Goal: Task Accomplishment & Management: Use online tool/utility

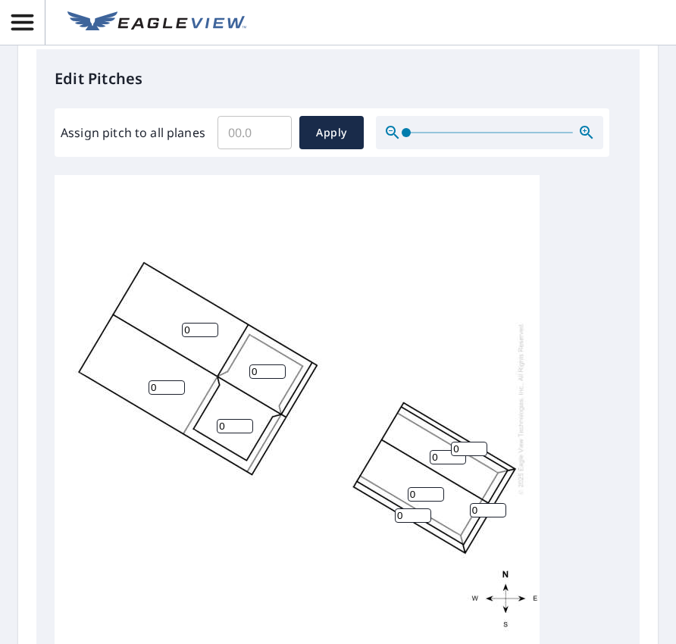
scroll to position [682, 0]
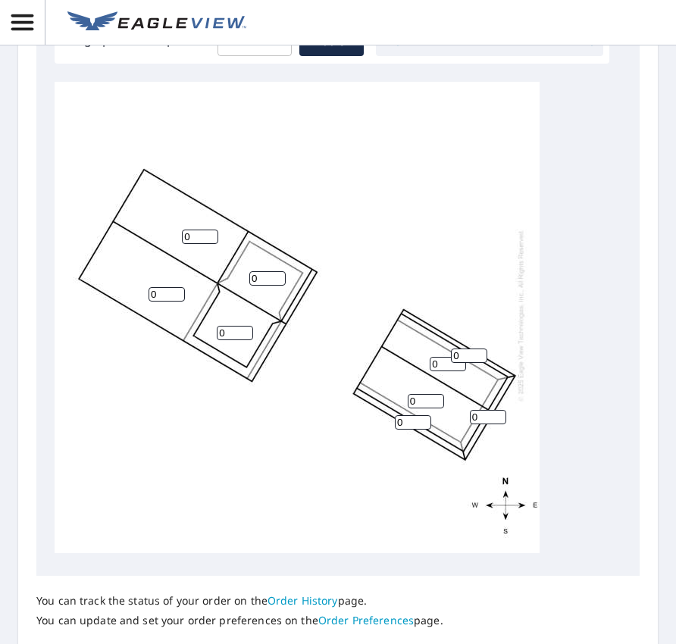
click at [46, 443] on div "Edit Pitches Assign pitch to all planes ​ Apply 0 0 0 0 0 0 0 0 0" at bounding box center [337, 266] width 603 height 620
click at [196, 230] on input "0" at bounding box center [200, 237] width 36 height 14
drag, startPoint x: 196, startPoint y: 222, endPoint x: 171, endPoint y: 222, distance: 25.0
click at [171, 222] on div "0 0 0 0 0 0 0 0 0" at bounding box center [297, 315] width 485 height 476
type input "7"
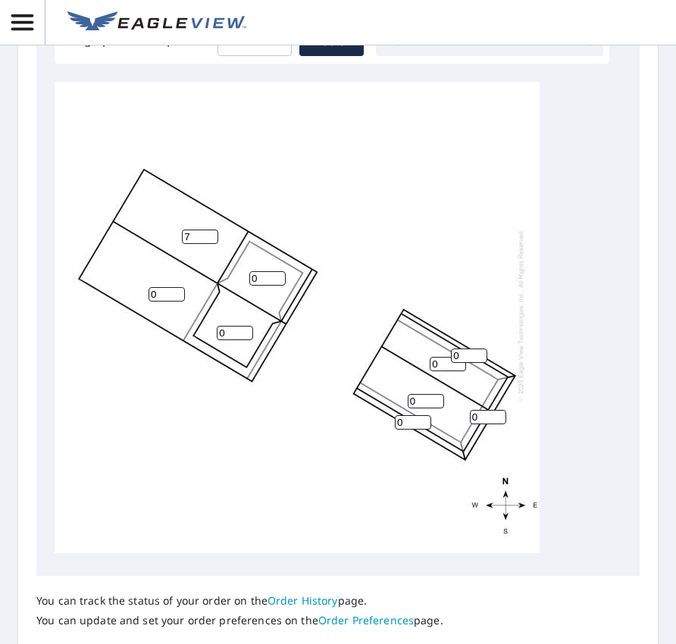
drag, startPoint x: 168, startPoint y: 280, endPoint x: 142, endPoint y: 280, distance: 26.5
click at [142, 280] on div "0 7 0 0 0 0 0 0 0" at bounding box center [297, 315] width 485 height 476
type input "7"
drag, startPoint x: 205, startPoint y: 321, endPoint x: 184, endPoint y: 315, distance: 21.9
click at [186, 319] on div "7 7 0 0 0 0 0 0 0" at bounding box center [297, 315] width 485 height 476
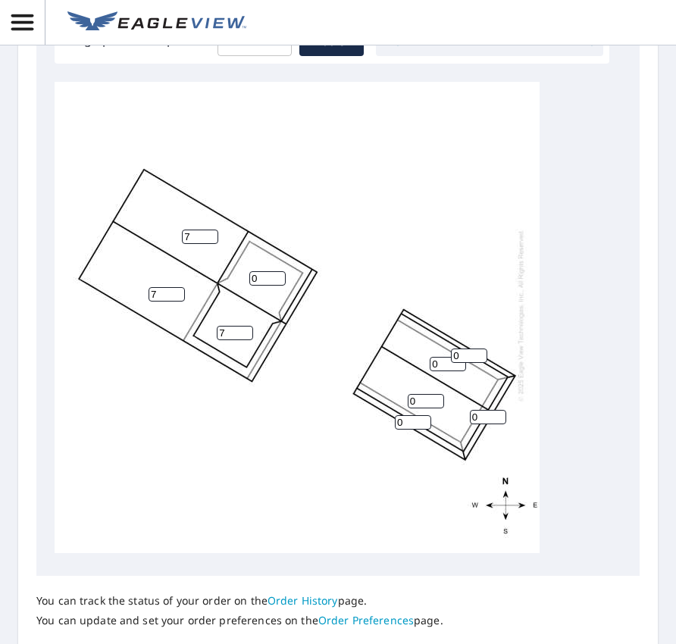
type input "7"
drag, startPoint x: 267, startPoint y: 267, endPoint x: 224, endPoint y: 271, distance: 42.6
click at [221, 271] on div "7 7 0 7 0 0 0 0 0" at bounding box center [297, 315] width 485 height 476
type input "7"
click at [410, 415] on input "0" at bounding box center [413, 422] width 36 height 14
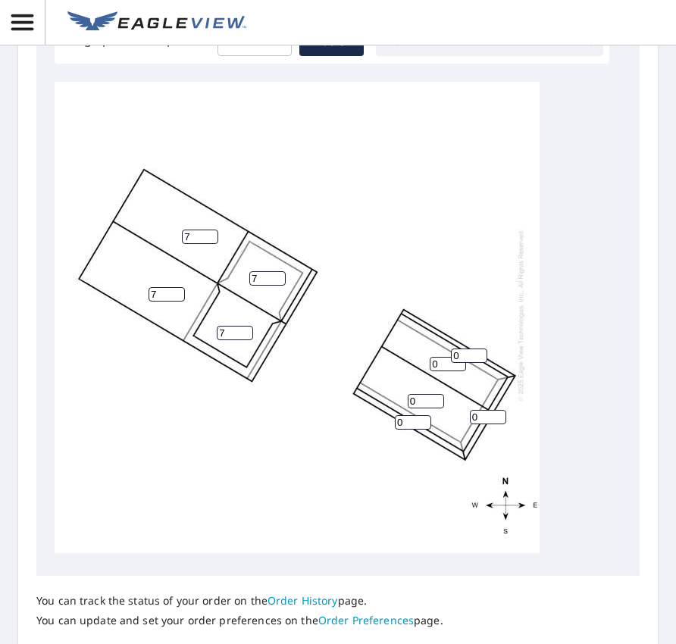
drag, startPoint x: 406, startPoint y: 414, endPoint x: 350, endPoint y: 415, distance: 55.4
click at [350, 415] on div "7 7 0 7 0 7 0 0 0" at bounding box center [297, 315] width 485 height 476
type input "7"
drag, startPoint x: 425, startPoint y: 388, endPoint x: 393, endPoint y: 389, distance: 32.6
click at [393, 389] on div "7 7 0 7 0 7 7 0 0" at bounding box center [297, 315] width 485 height 476
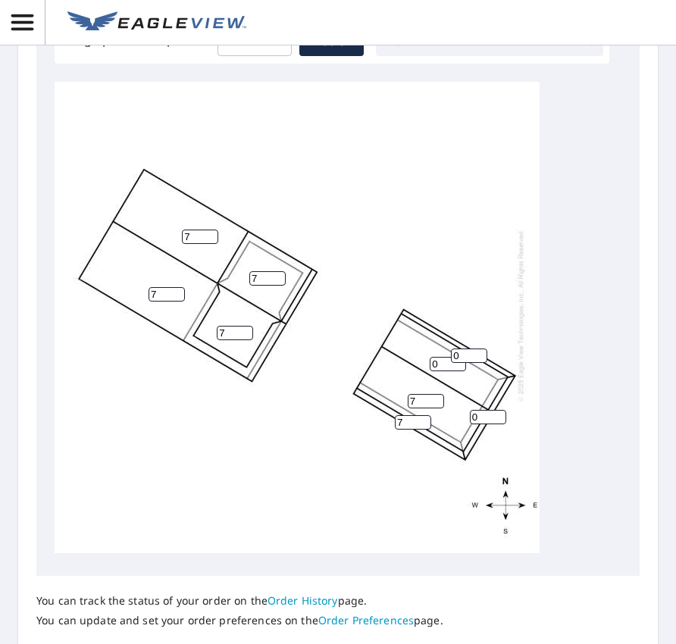
type input "7"
drag, startPoint x: 446, startPoint y: 353, endPoint x: 418, endPoint y: 354, distance: 28.1
click at [414, 354] on div "7 7 7 7 0 7 7 0 0" at bounding box center [297, 315] width 485 height 476
type input "7"
click at [441, 346] on div "7 7 7 7 7 7 7 0 0" at bounding box center [297, 315] width 485 height 476
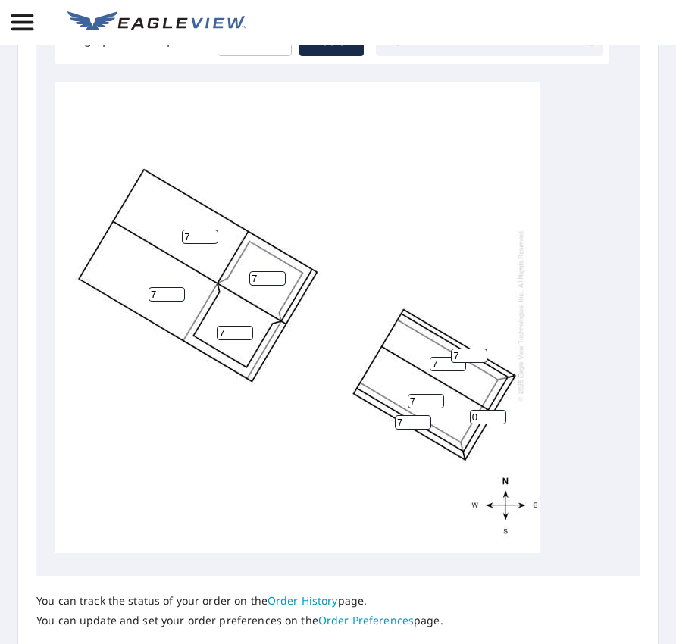
type input "7"
drag, startPoint x: 484, startPoint y: 401, endPoint x: 436, endPoint y: 394, distance: 48.2
click at [436, 394] on div "7 7 7 7 7 7 7 7 0" at bounding box center [297, 315] width 485 height 476
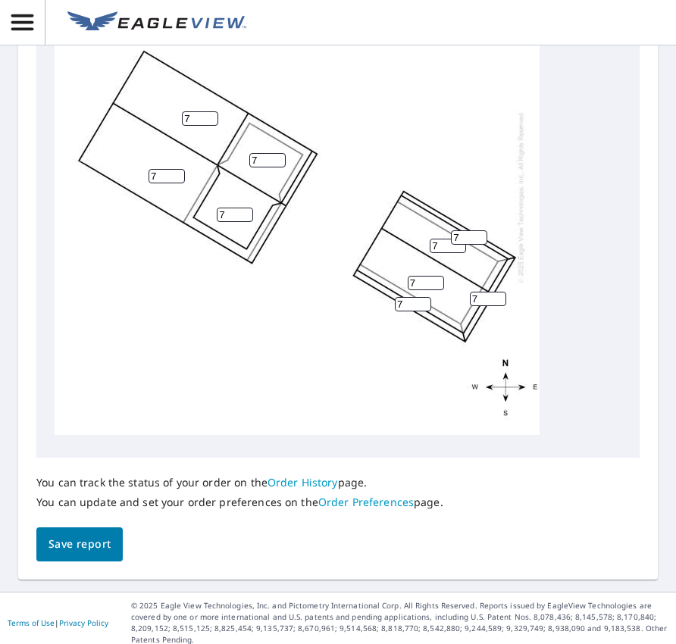
scroll to position [809, 0]
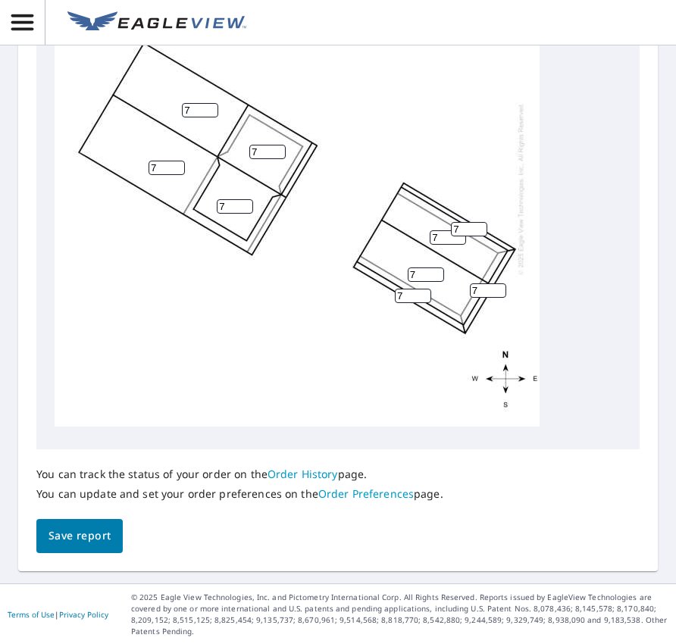
type input "7"
click at [96, 530] on span "Save report" at bounding box center [80, 536] width 62 height 19
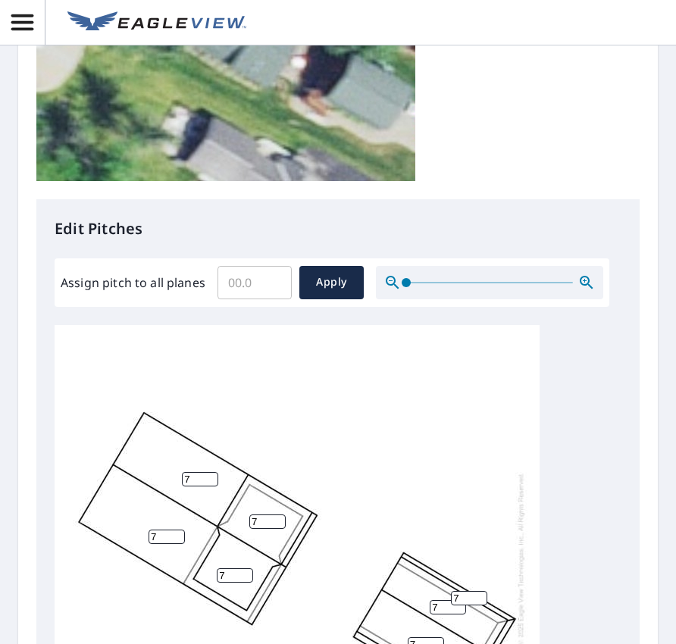
scroll to position [484, 0]
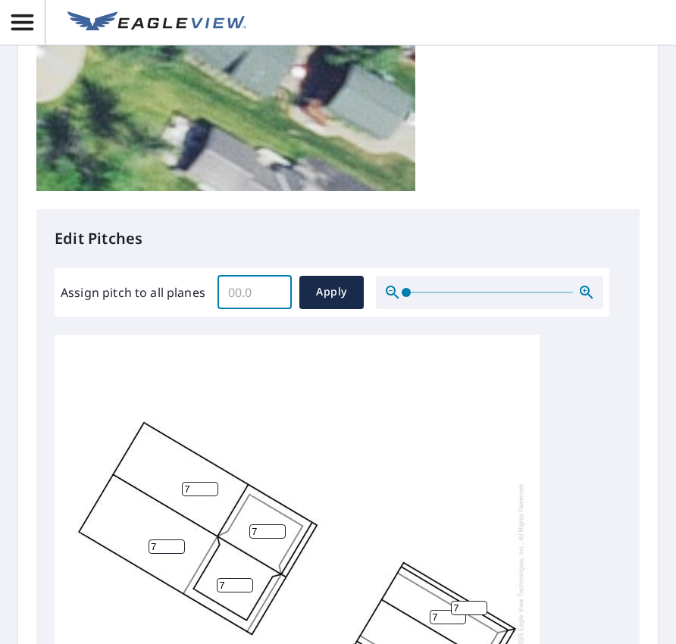
click at [258, 292] on input "Assign pitch to all planes" at bounding box center [255, 292] width 74 height 42
type input "7"
click at [350, 282] on button "Apply" at bounding box center [331, 292] width 64 height 33
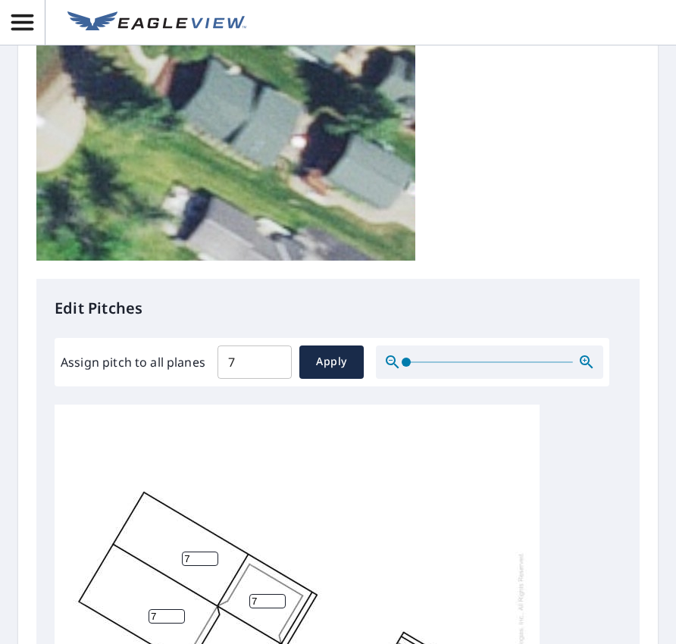
scroll to position [0, 0]
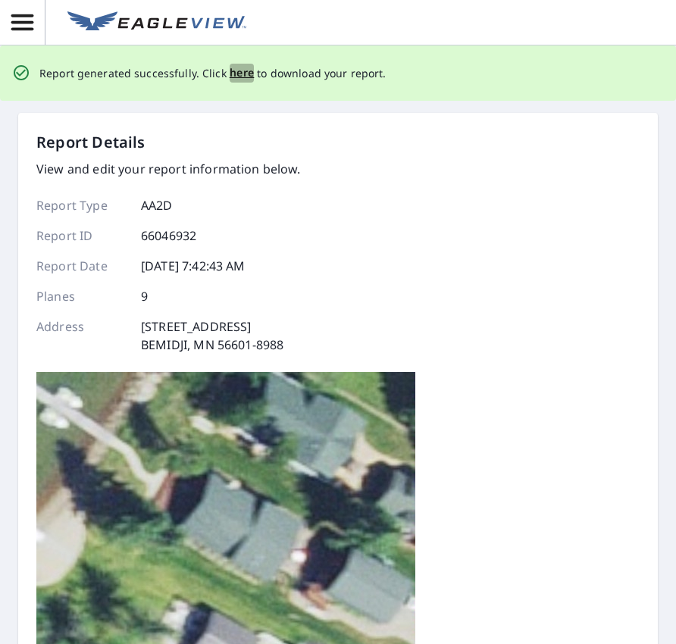
drag, startPoint x: 243, startPoint y: 71, endPoint x: 301, endPoint y: 89, distance: 60.9
click at [243, 71] on span "here" at bounding box center [242, 73] width 25 height 19
